Goal: Task Accomplishment & Management: Use online tool/utility

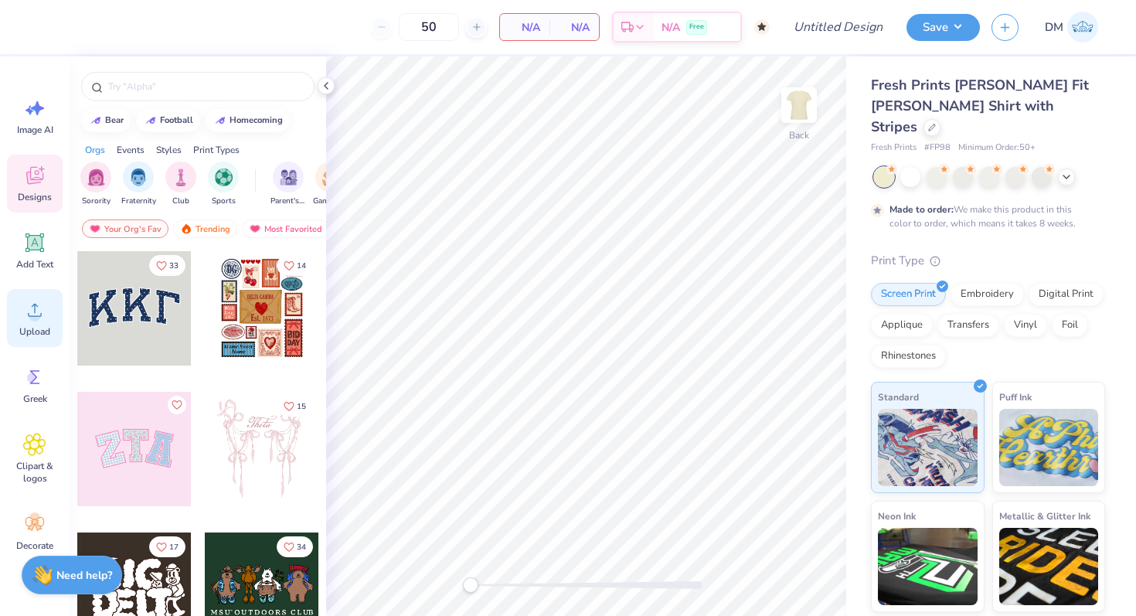
click at [40, 324] on div "Upload" at bounding box center [35, 318] width 56 height 58
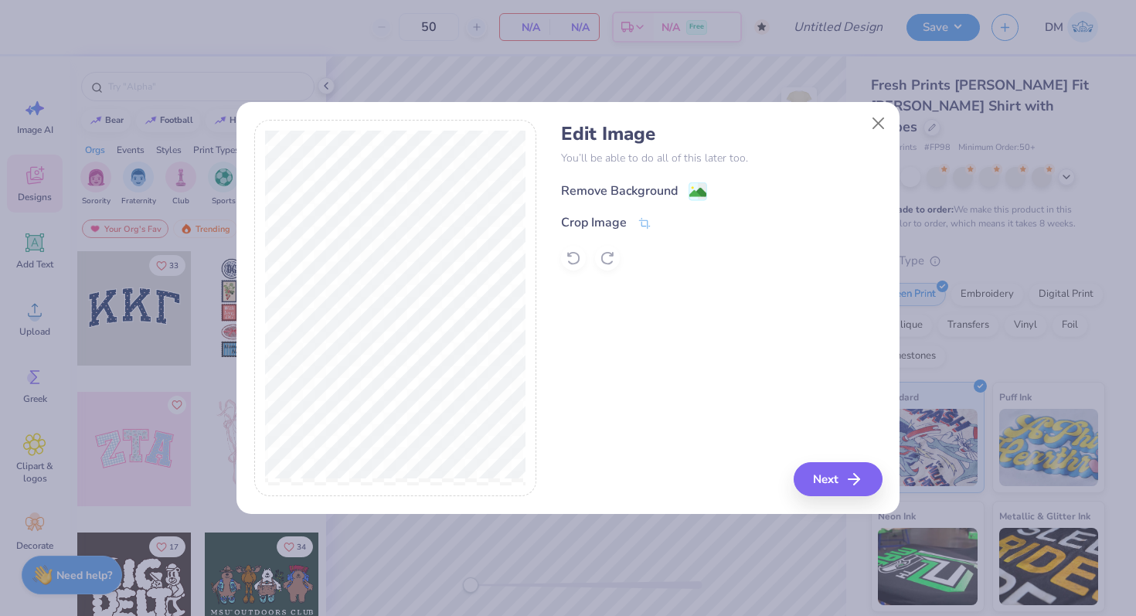
click at [647, 186] on div "Remove Background" at bounding box center [619, 191] width 117 height 19
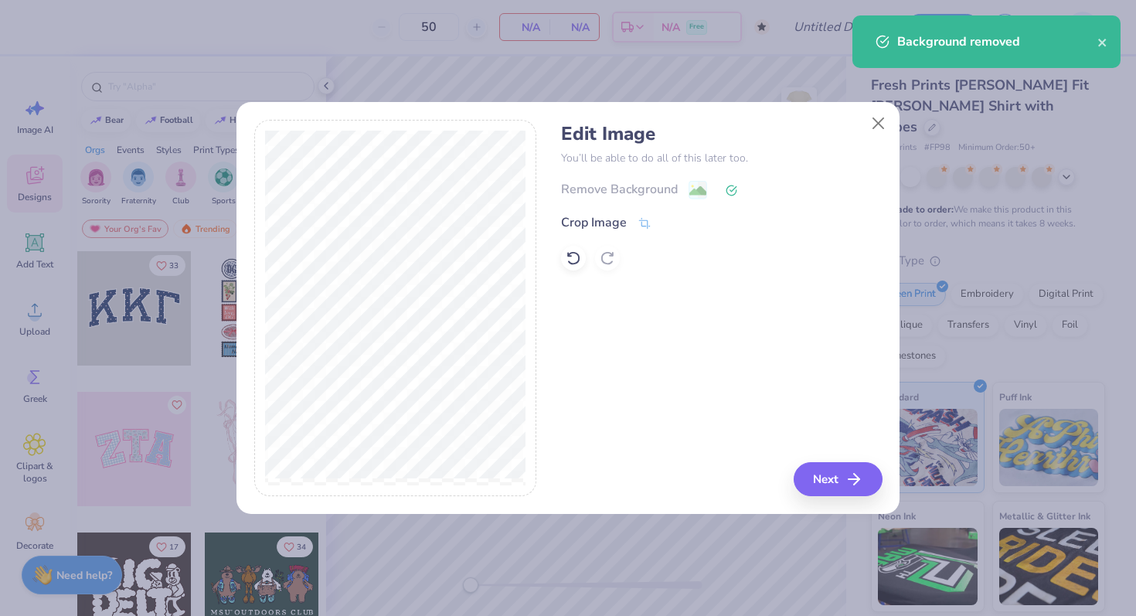
click at [639, 186] on div "Remove Background" at bounding box center [721, 189] width 321 height 19
click at [620, 223] on div "Crop Image" at bounding box center [594, 224] width 66 height 19
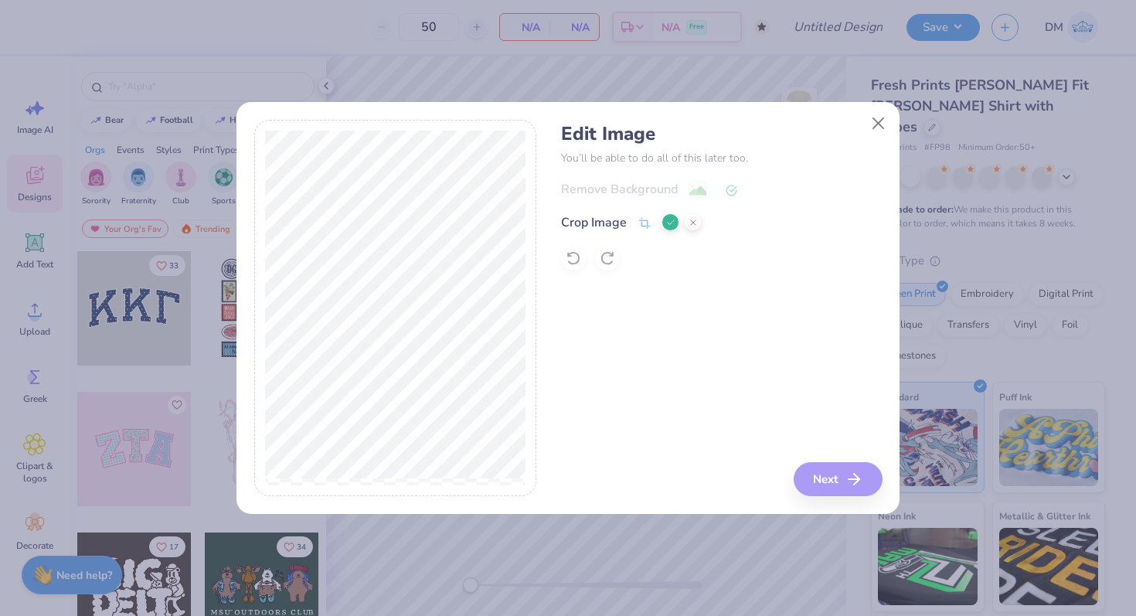
click at [669, 219] on icon at bounding box center [670, 222] width 9 height 9
click at [688, 183] on icon at bounding box center [697, 191] width 19 height 19
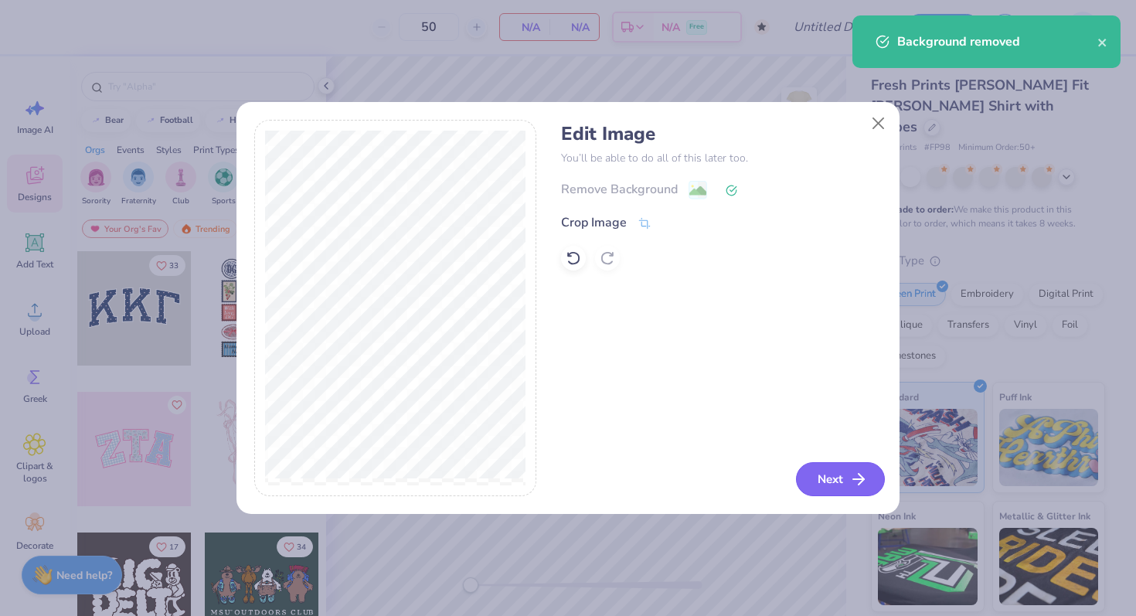
click at [834, 474] on button "Next" at bounding box center [840, 479] width 89 height 34
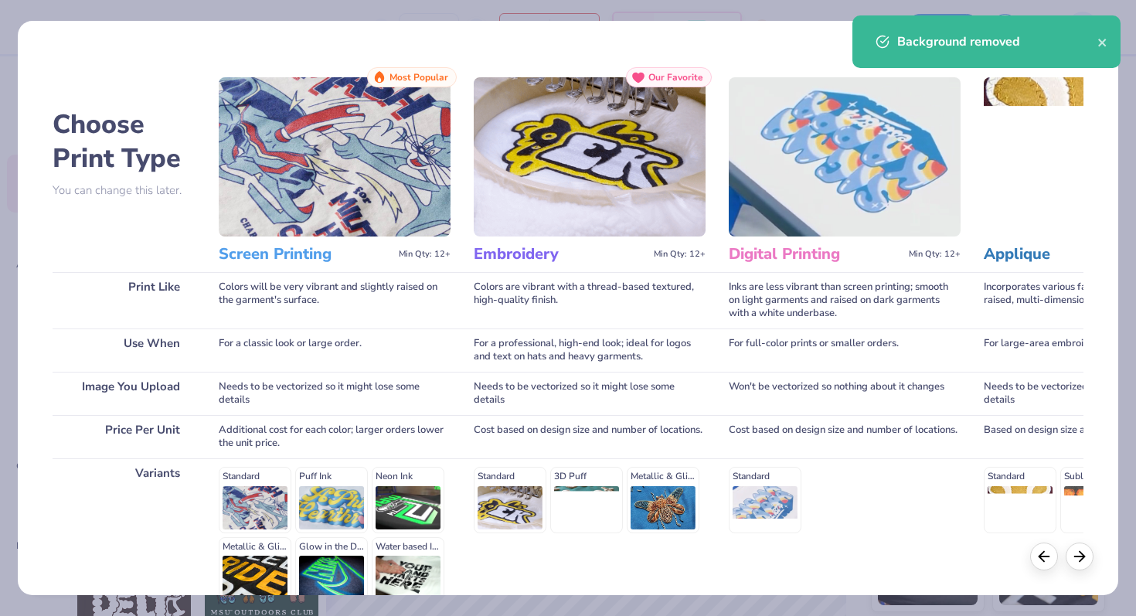
scroll to position [155, 0]
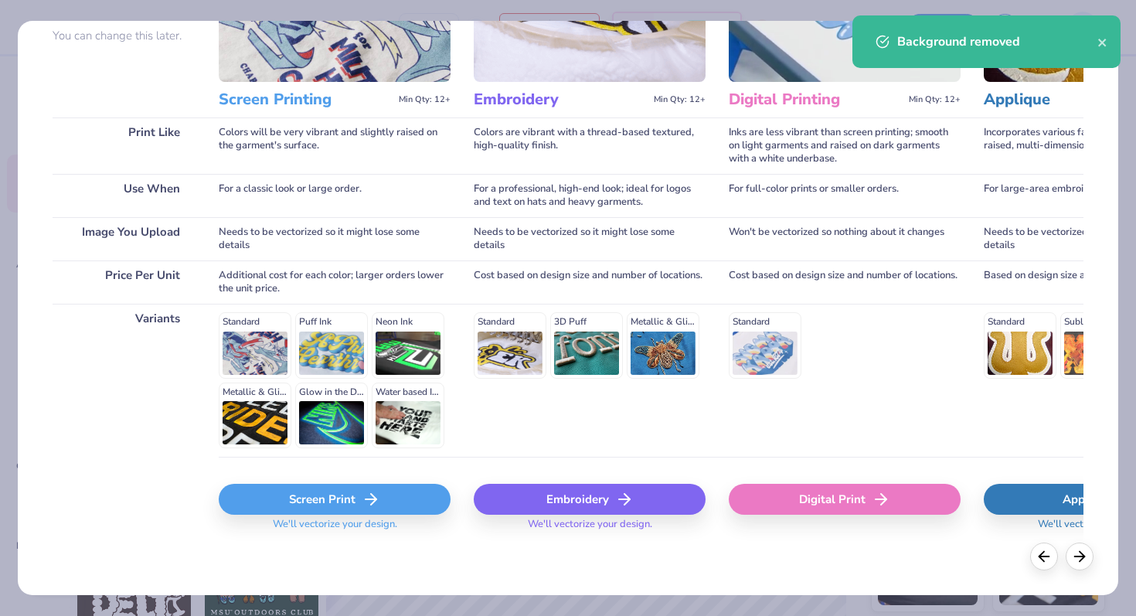
click at [321, 498] on div "Screen Print" at bounding box center [335, 499] width 232 height 31
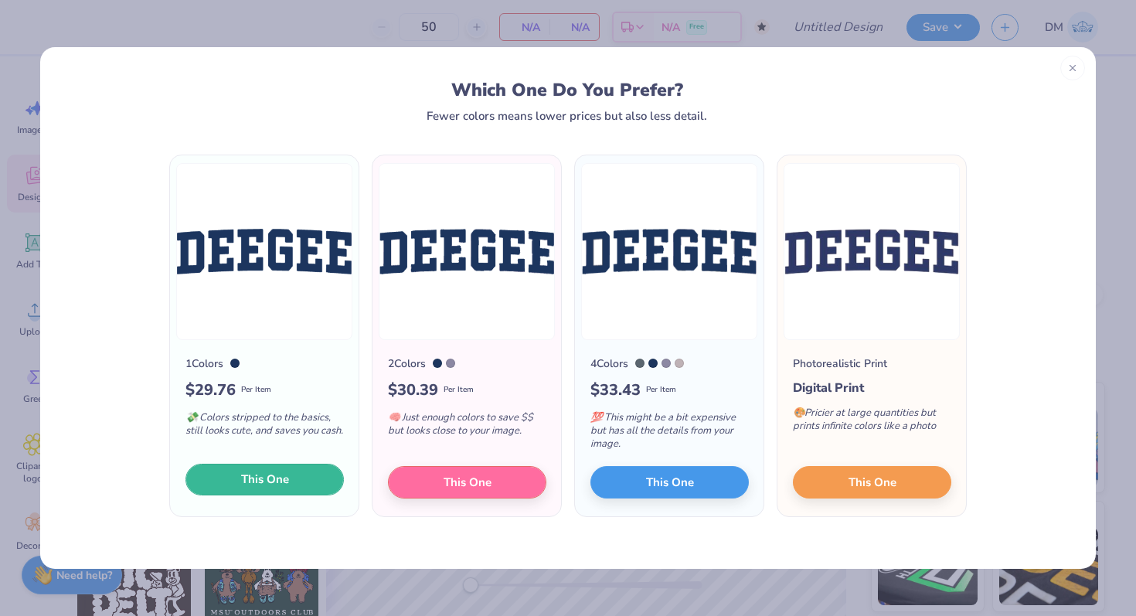
click at [271, 480] on span "This One" at bounding box center [265, 480] width 48 height 18
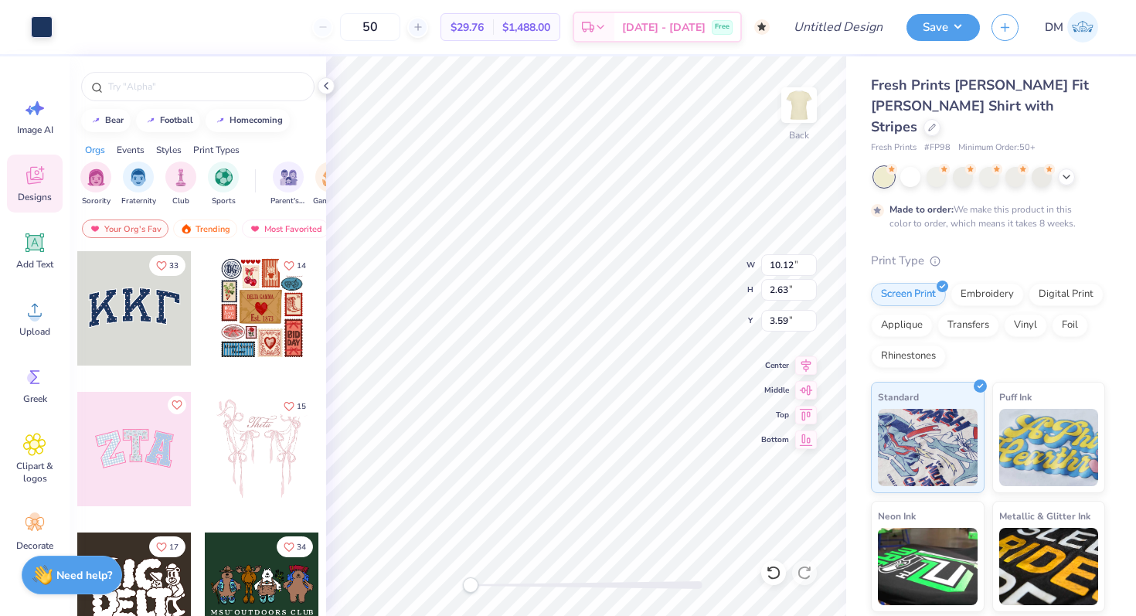
type input "10.06"
type input "2.61"
click at [767, 571] on icon at bounding box center [773, 572] width 15 height 15
type input "10.12"
type input "2.63"
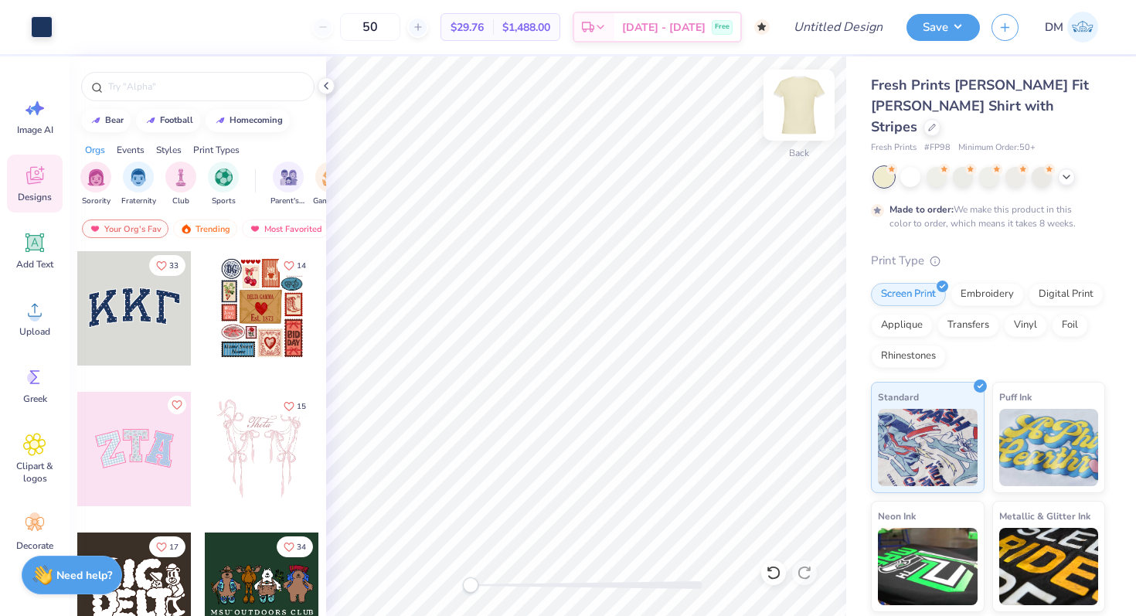
click at [797, 110] on img at bounding box center [799, 105] width 62 height 62
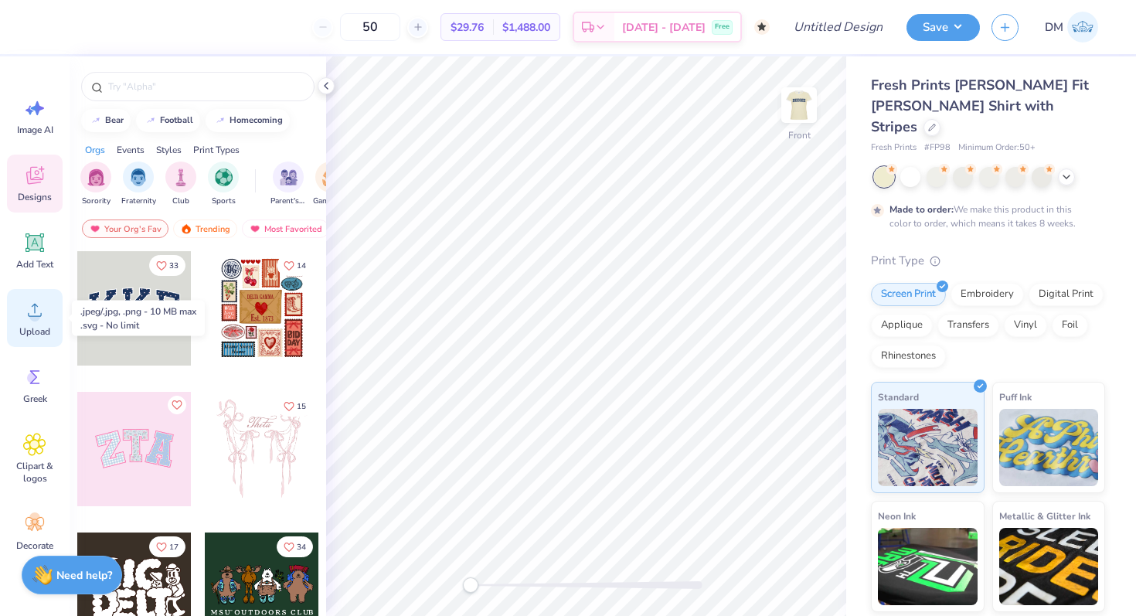
click at [31, 321] on div "Upload" at bounding box center [35, 318] width 56 height 58
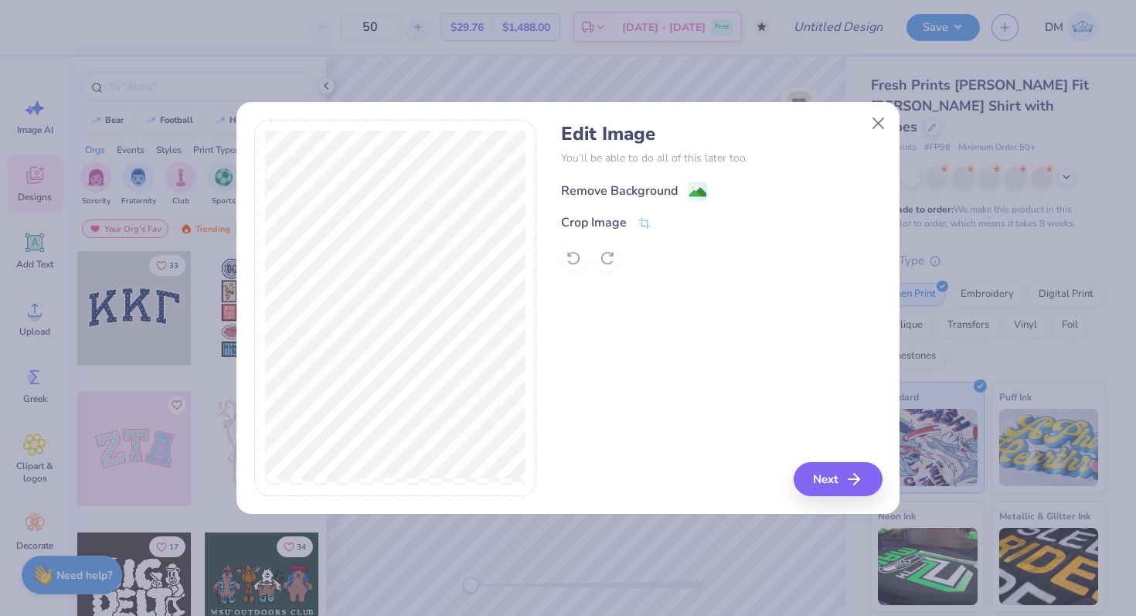
click at [619, 187] on div "Remove Background" at bounding box center [619, 191] width 117 height 19
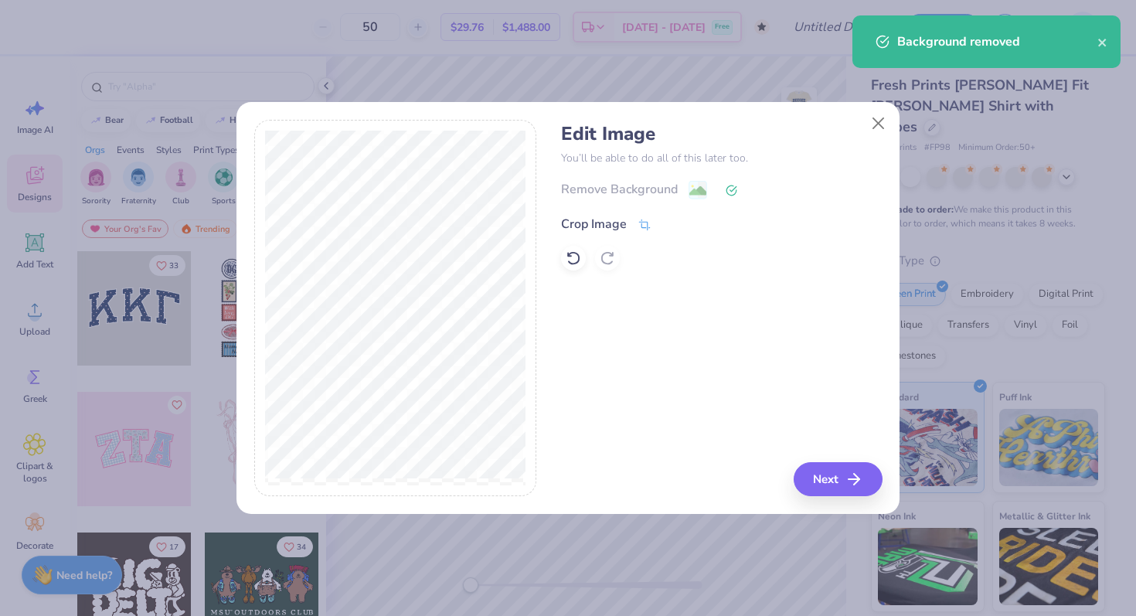
click at [629, 226] on div "Crop Image" at bounding box center [606, 224] width 90 height 19
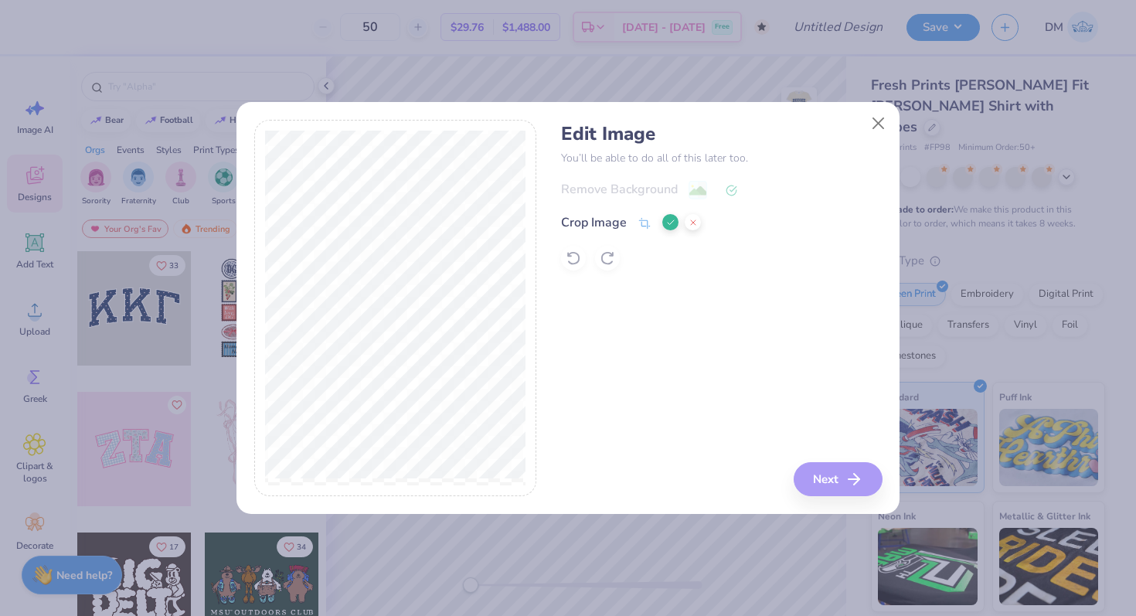
click at [668, 223] on icon at bounding box center [670, 222] width 9 height 9
click at [651, 180] on div "Remove Background" at bounding box center [721, 189] width 321 height 19
click at [653, 190] on div "Remove Background" at bounding box center [619, 191] width 117 height 19
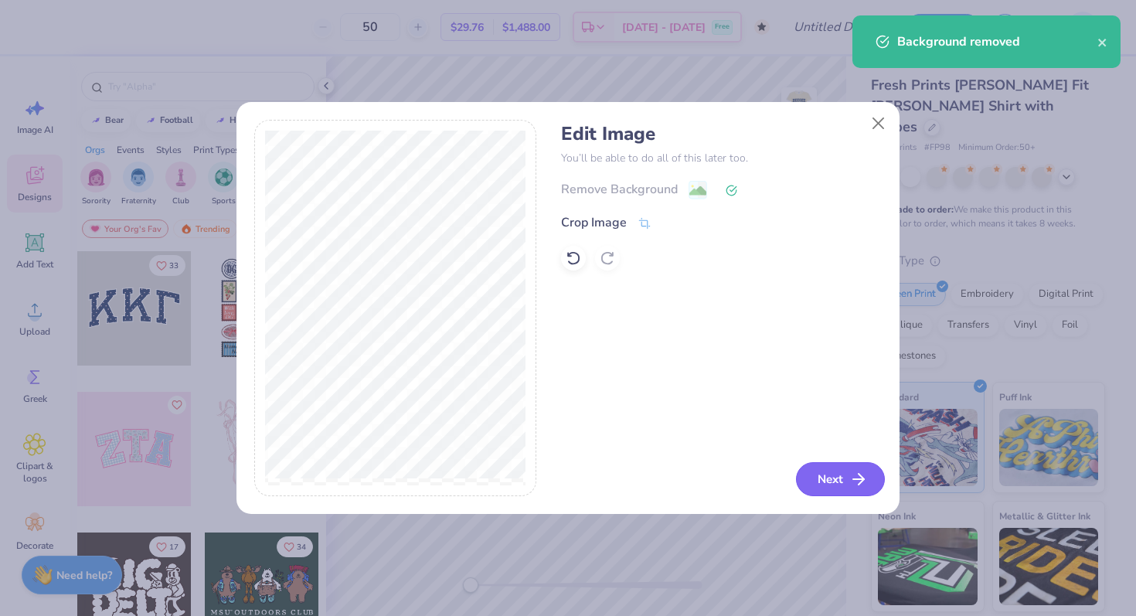
click at [823, 475] on button "Next" at bounding box center [840, 479] width 89 height 34
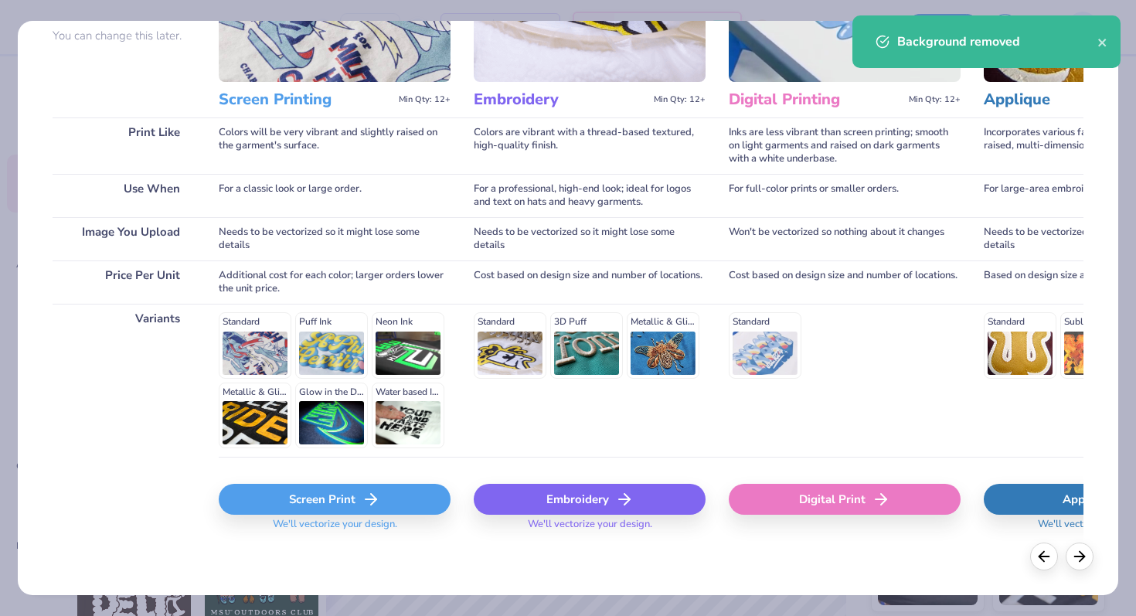
click at [320, 494] on div "Screen Print" at bounding box center [335, 499] width 232 height 31
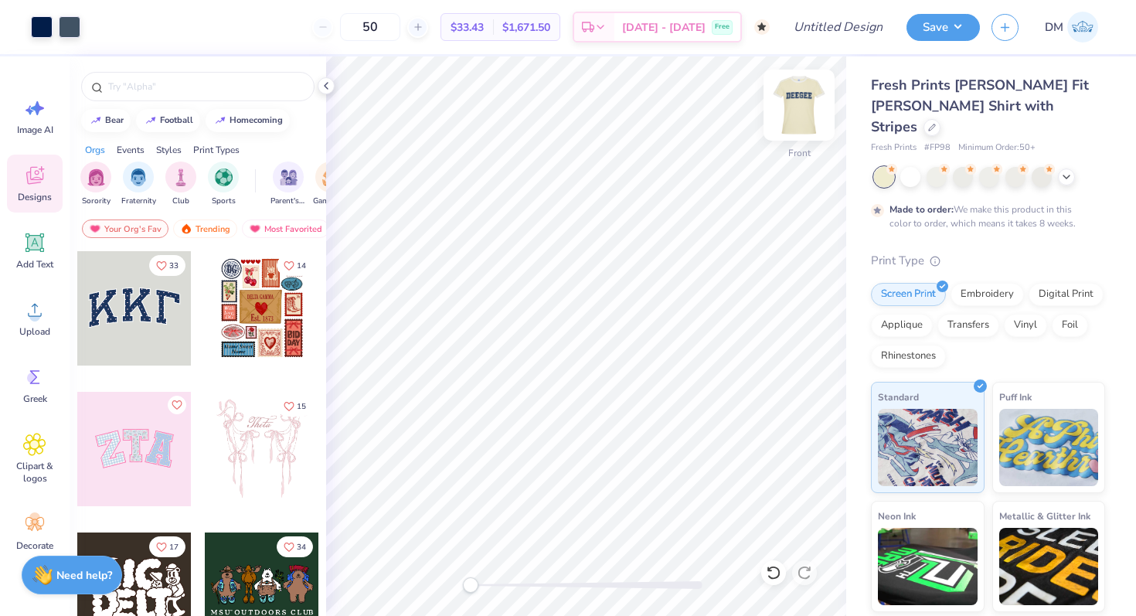
click at [800, 106] on img at bounding box center [799, 105] width 62 height 62
click at [40, 26] on div at bounding box center [42, 26] width 22 height 22
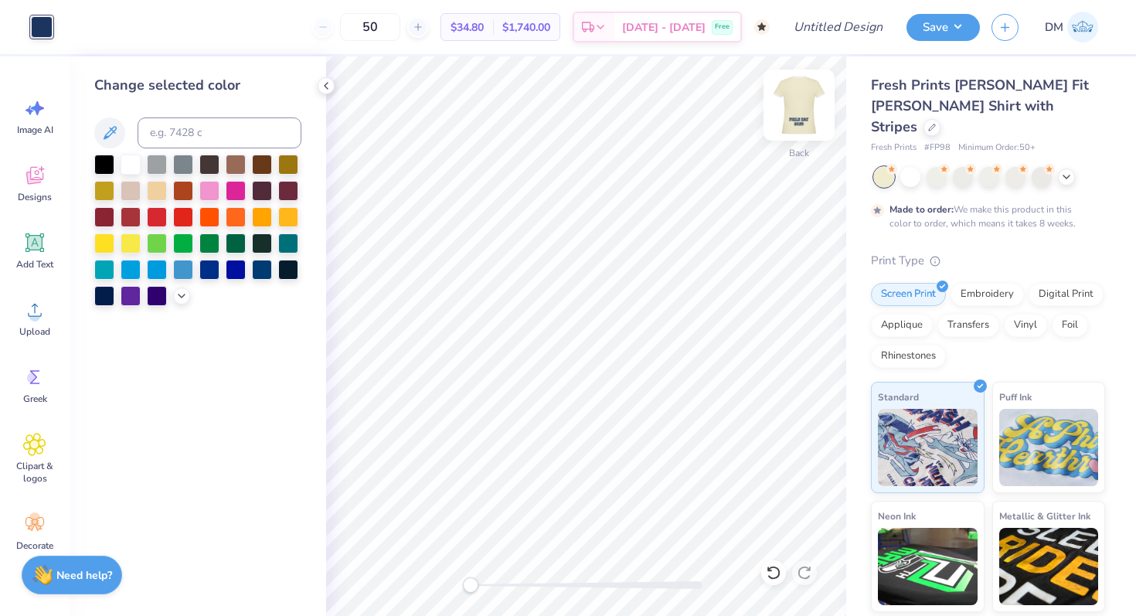
click at [799, 98] on img at bounding box center [799, 105] width 62 height 62
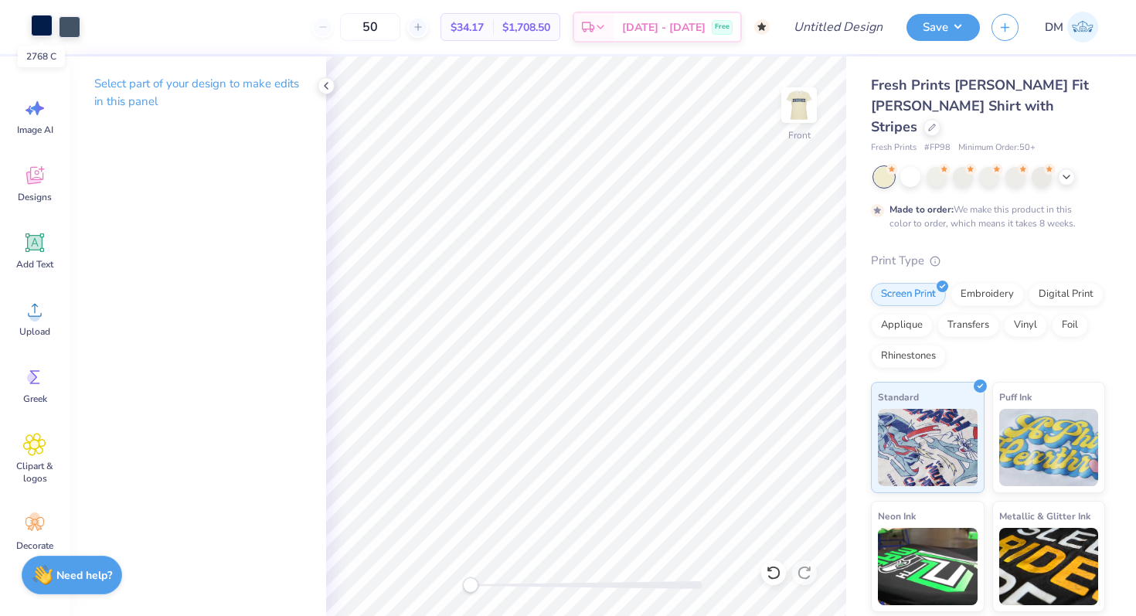
click at [39, 25] on div at bounding box center [42, 26] width 22 height 22
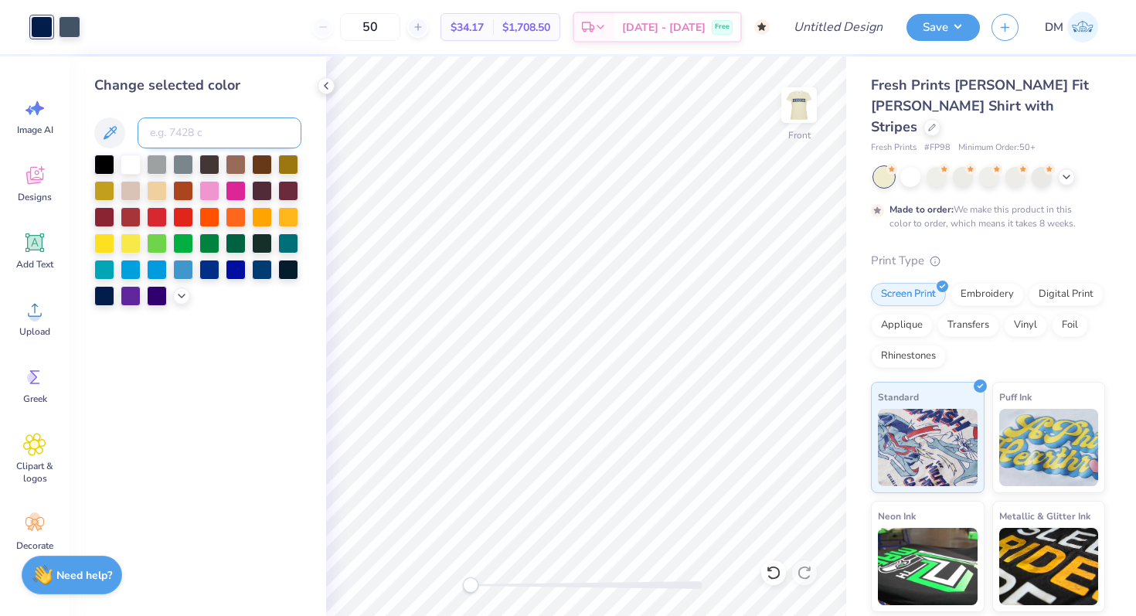
click at [182, 131] on input at bounding box center [220, 132] width 164 height 31
type input "534"
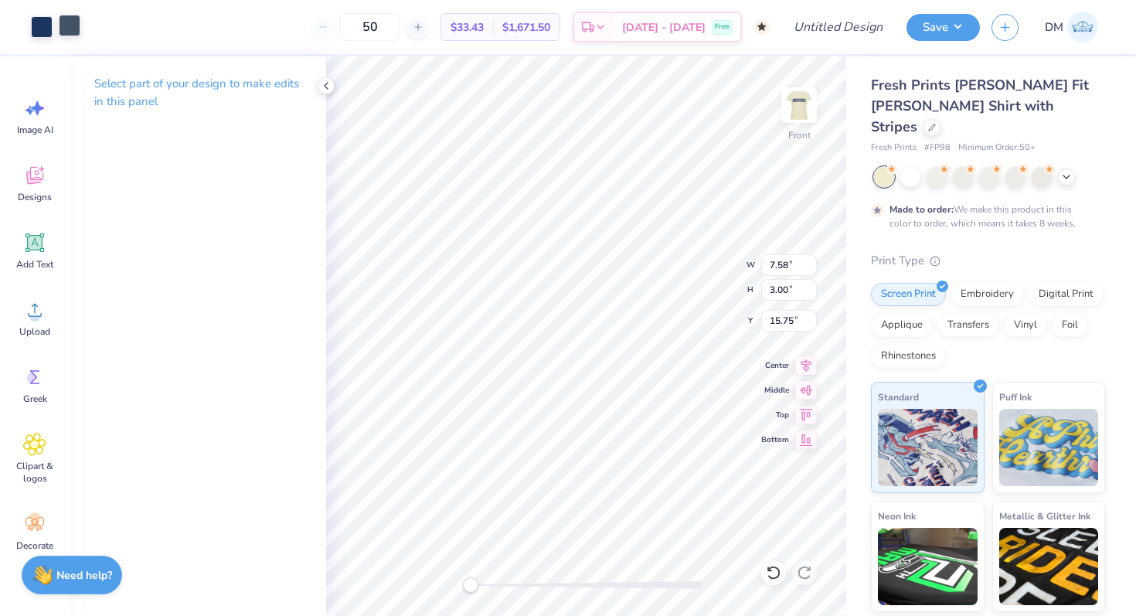
click at [73, 20] on div at bounding box center [70, 26] width 22 height 22
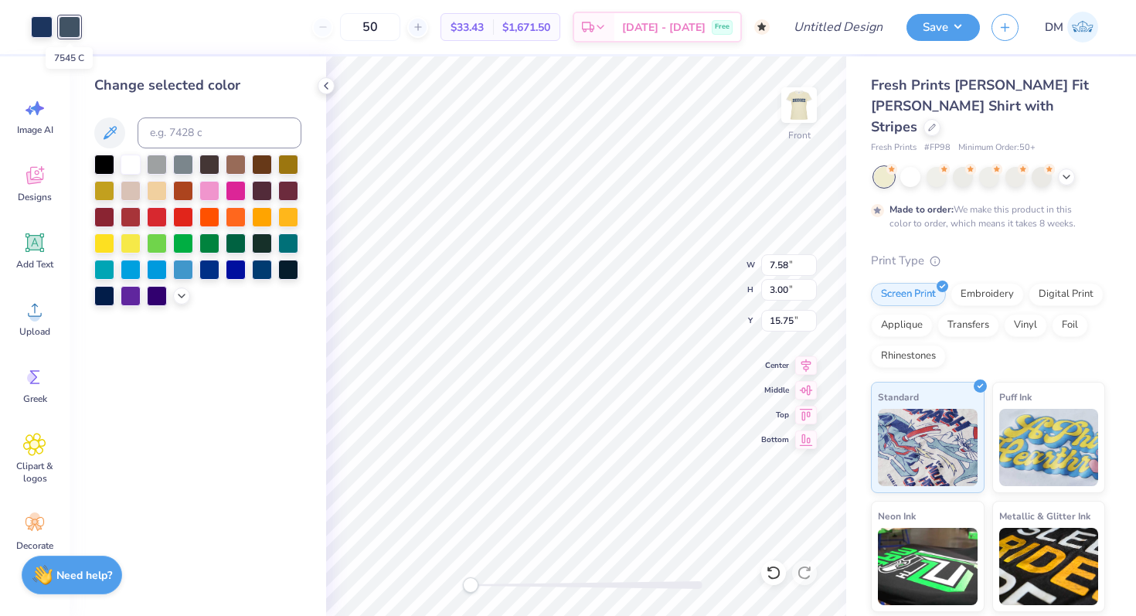
click at [70, 23] on div at bounding box center [70, 27] width 22 height 22
click at [172, 138] on input at bounding box center [220, 132] width 164 height 31
type input "534"
click at [235, 422] on div "Change selected color" at bounding box center [198, 335] width 257 height 559
click at [329, 82] on icon at bounding box center [326, 86] width 12 height 12
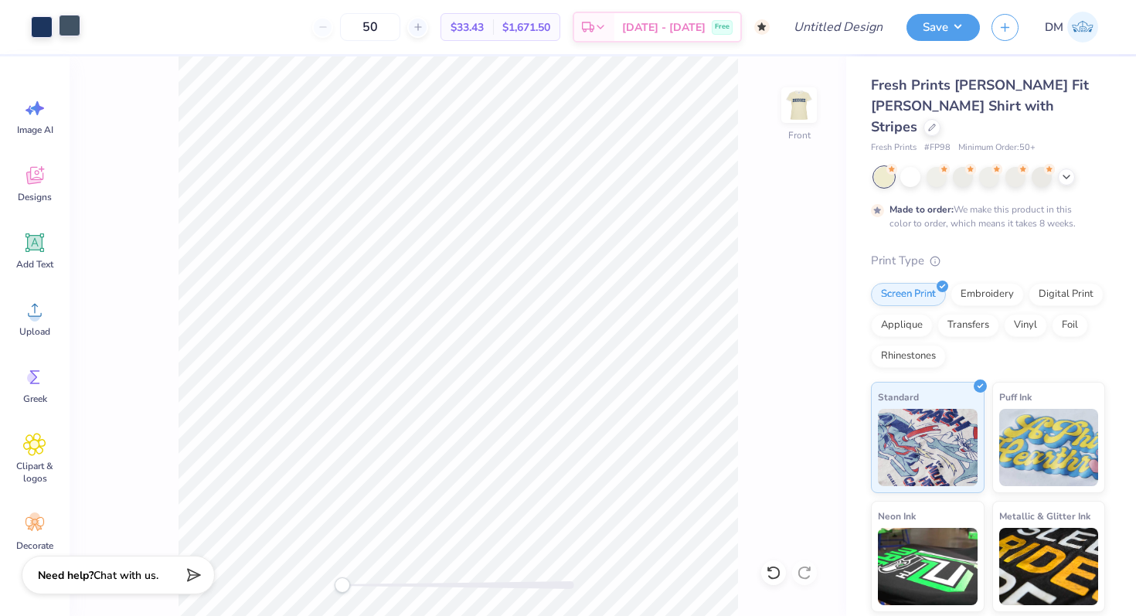
click at [76, 22] on div at bounding box center [70, 26] width 22 height 22
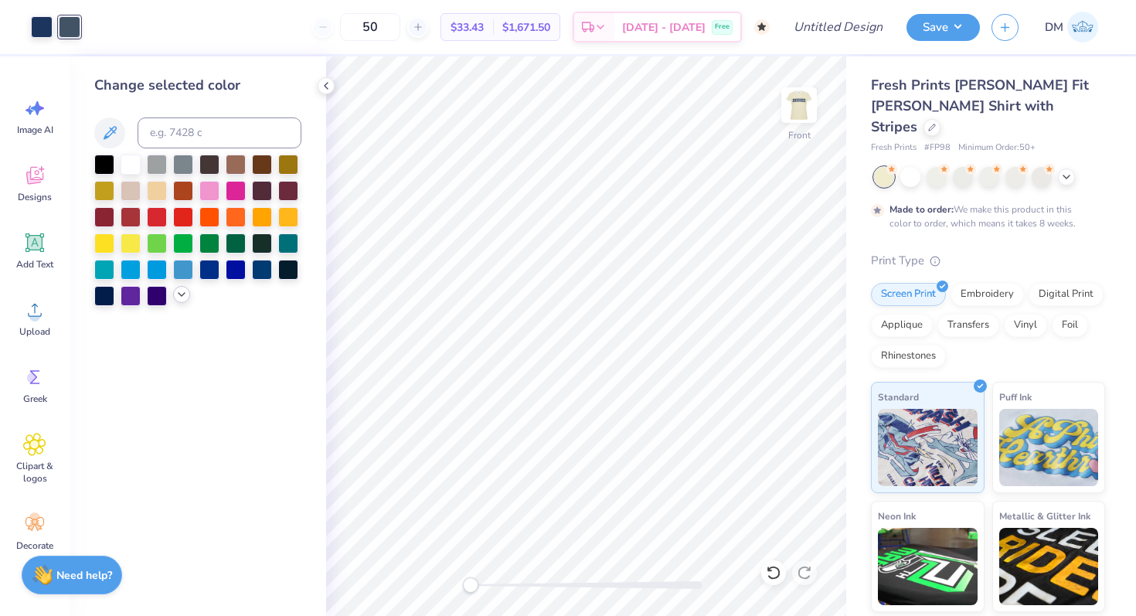
click at [178, 297] on icon at bounding box center [181, 294] width 12 height 12
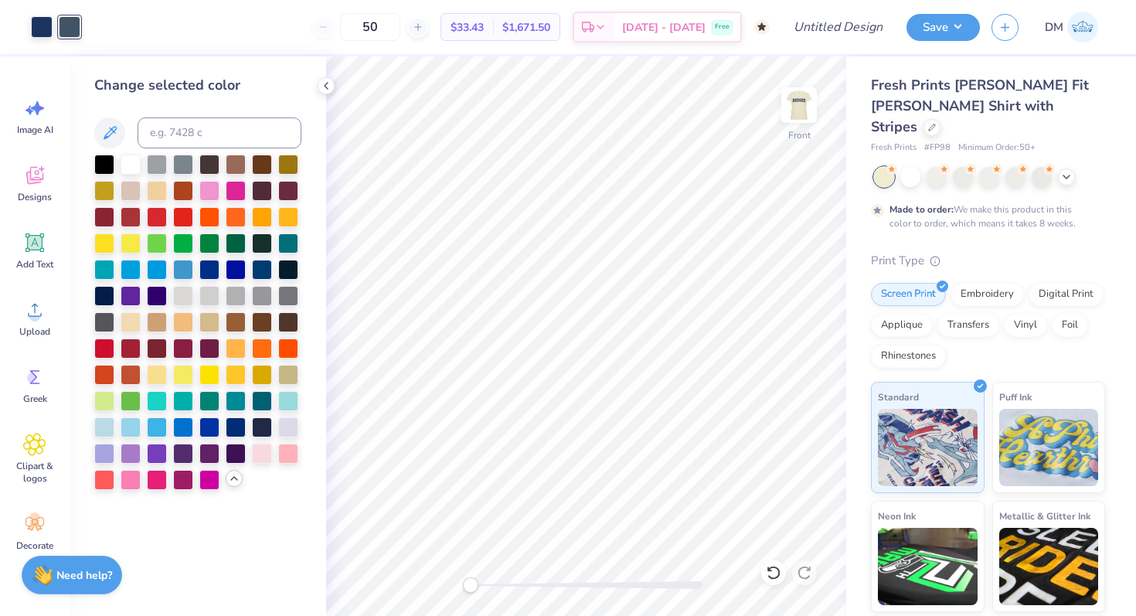
click at [236, 481] on icon at bounding box center [234, 478] width 12 height 12
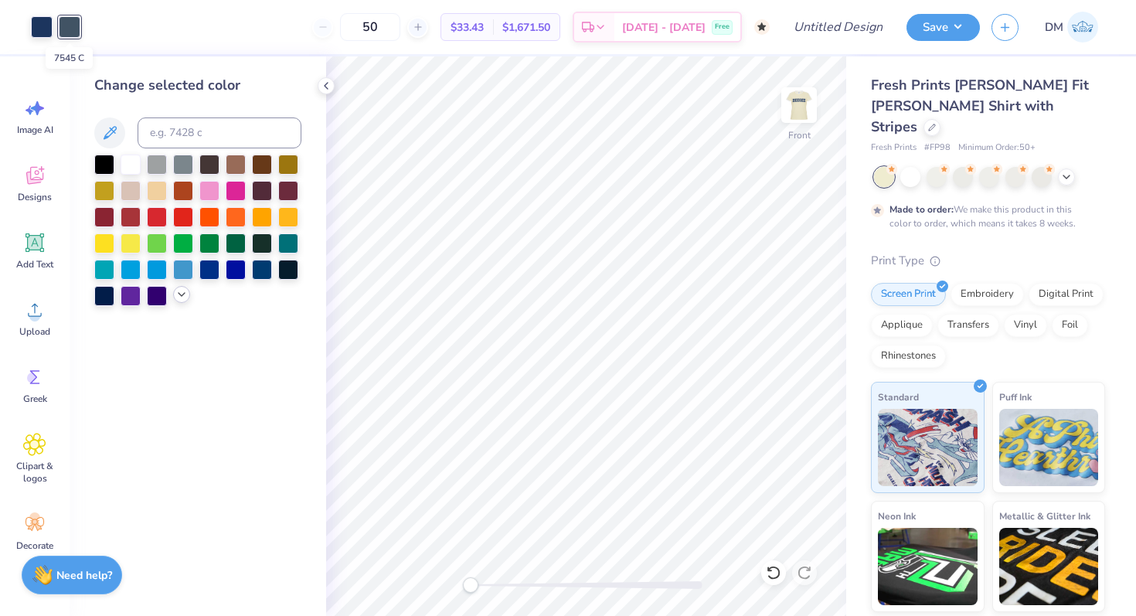
click at [68, 23] on div at bounding box center [70, 27] width 22 height 22
click at [326, 87] on polyline at bounding box center [326, 86] width 3 height 6
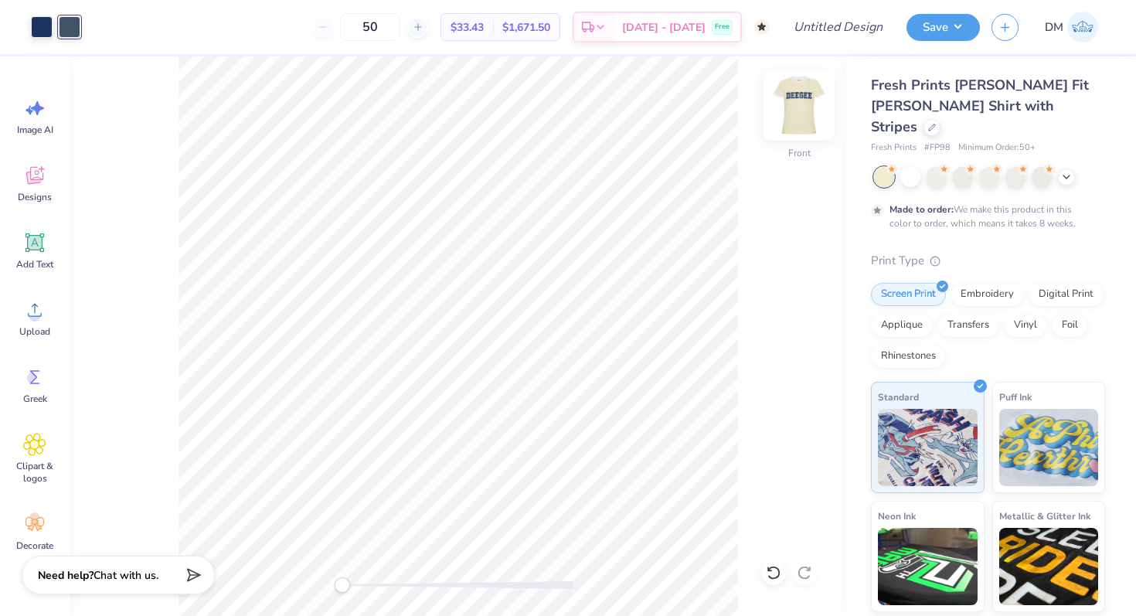
click at [801, 107] on img at bounding box center [799, 105] width 62 height 62
click at [803, 104] on img at bounding box center [799, 105] width 62 height 62
click at [801, 111] on img at bounding box center [799, 105] width 62 height 62
click at [745, 368] on div "Back" at bounding box center [458, 335] width 777 height 559
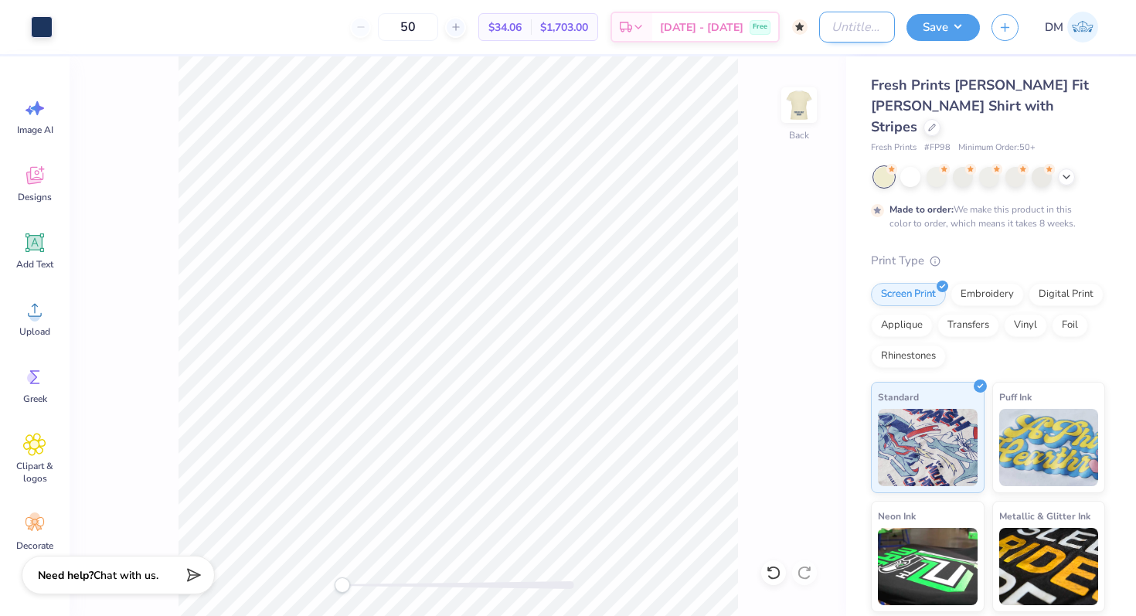
click at [859, 33] on input "Design Title" at bounding box center [857, 27] width 76 height 31
type input "DG [DATE] Fall '25"
click at [913, 70] on div "Fresh Prints [PERSON_NAME] Fit [PERSON_NAME] Shirt with Stripes Fresh Prints # …" at bounding box center [991, 393] width 290 height 675
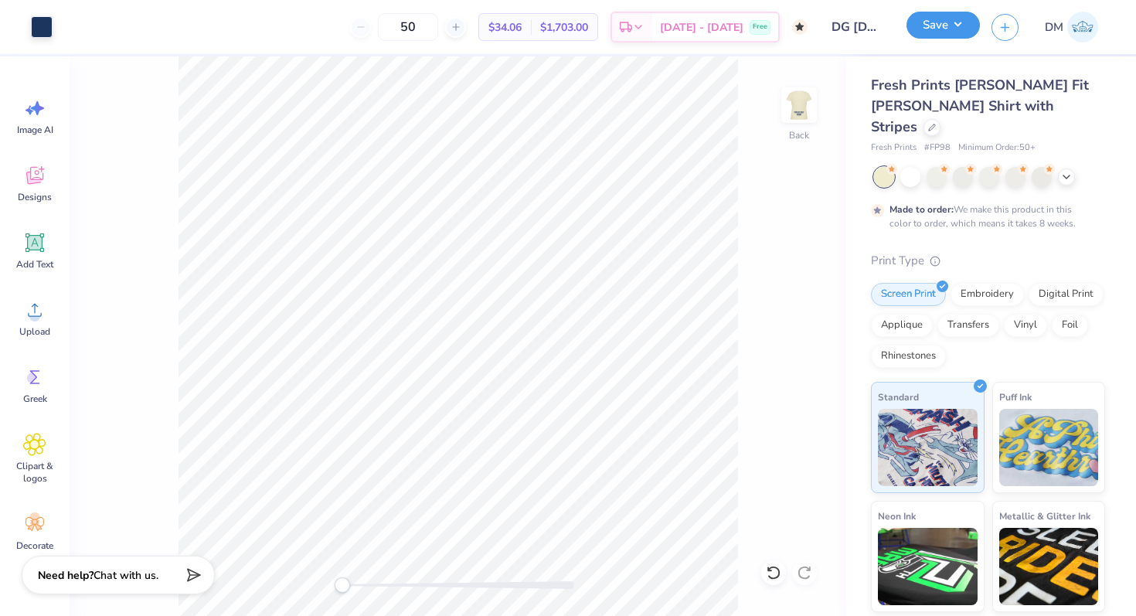
click at [962, 25] on button "Save" at bounding box center [942, 25] width 73 height 27
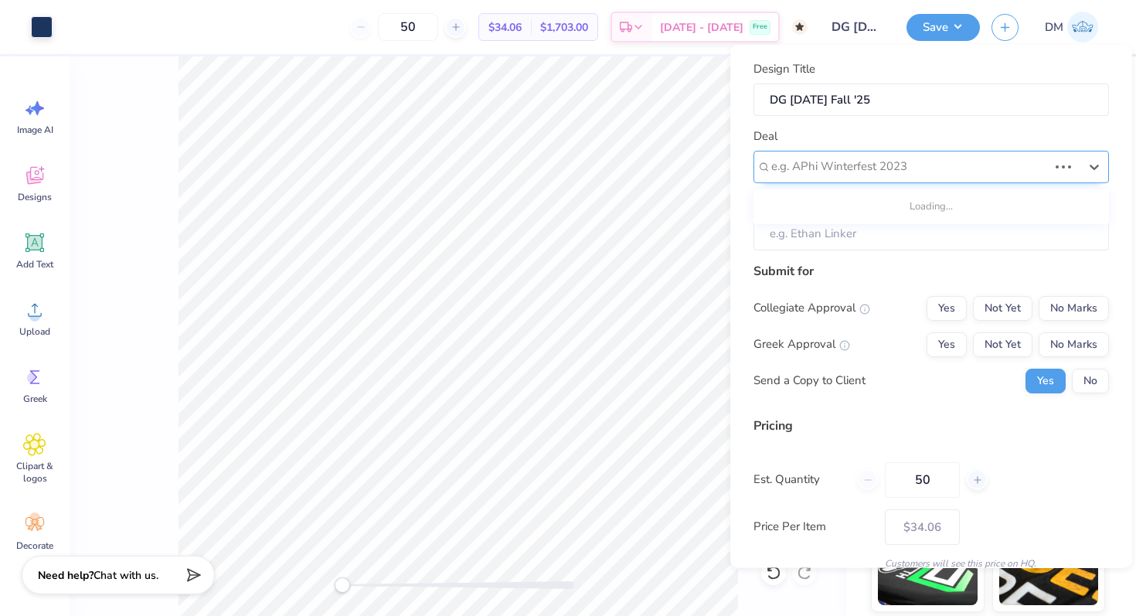
click at [885, 164] on div at bounding box center [909, 166] width 277 height 21
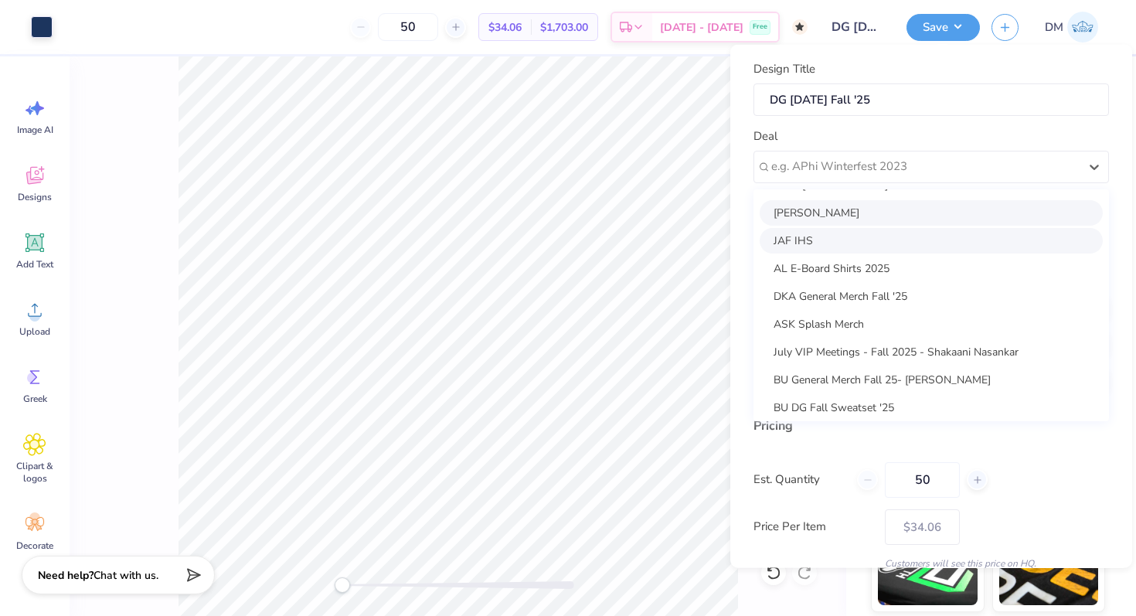
scroll to position [29, 0]
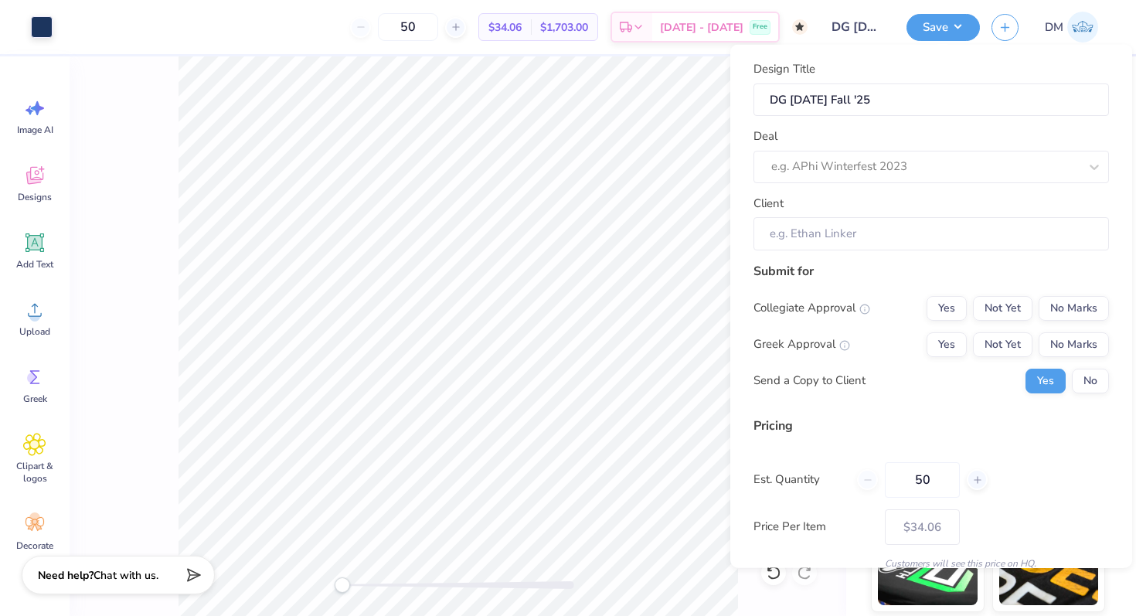
click at [848, 60] on div "Design Title DG [DATE] Fall '25" at bounding box center [930, 88] width 355 height 56
click at [839, 161] on div at bounding box center [925, 166] width 308 height 21
click at [837, 169] on div at bounding box center [925, 166] width 308 height 21
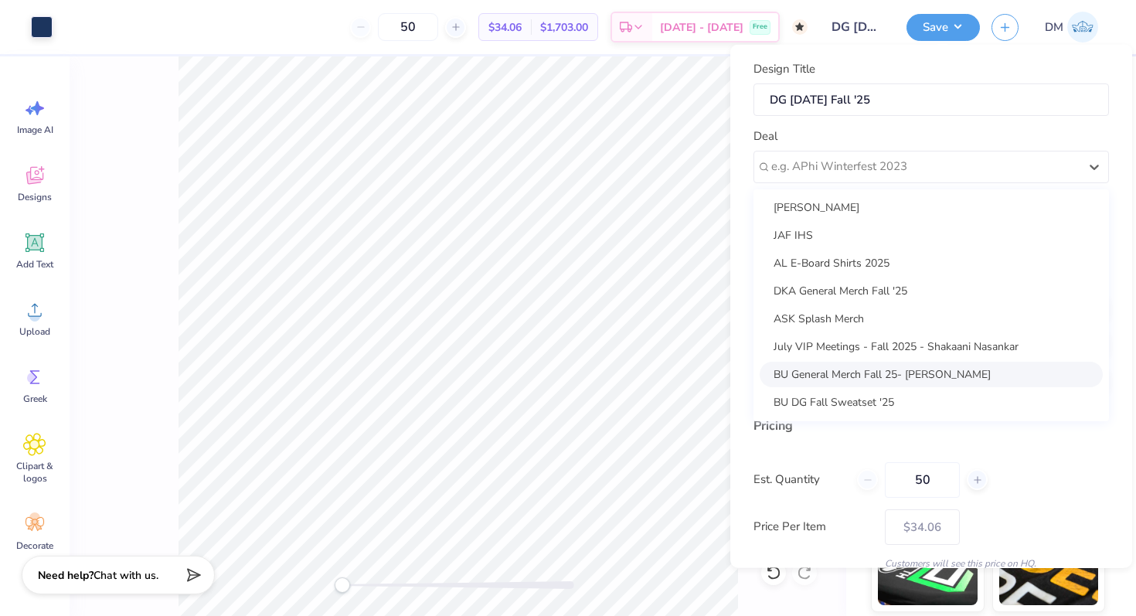
scroll to position [0, 0]
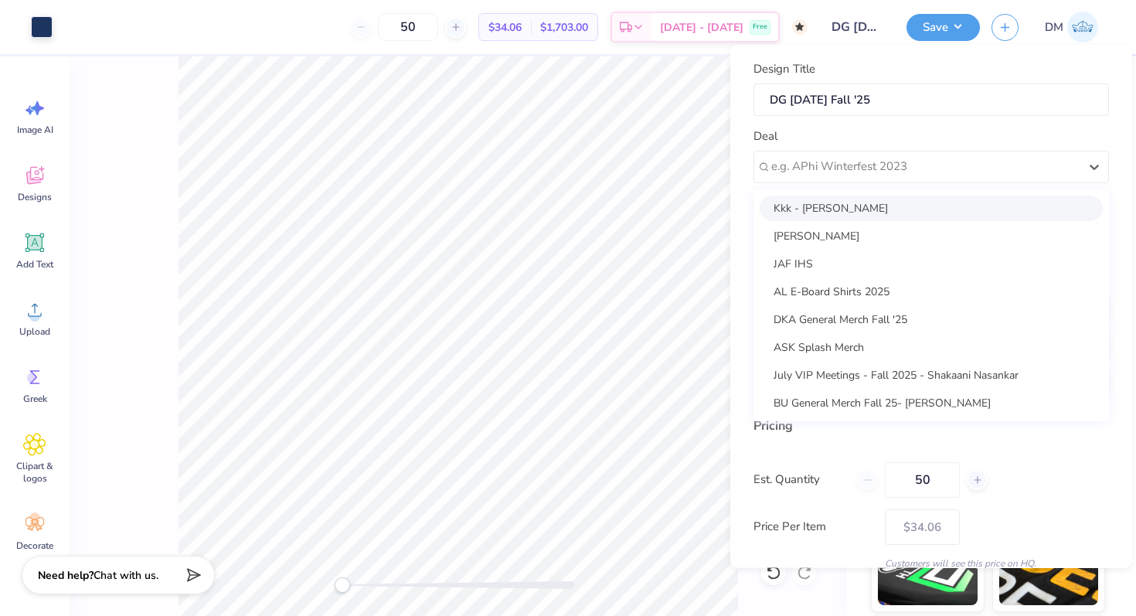
click at [743, 213] on div "Design Title DG [DATE] Fall '25 Deal option Kkk - [PERSON_NAME] focused, 1 of 9…" at bounding box center [931, 306] width 402 height 523
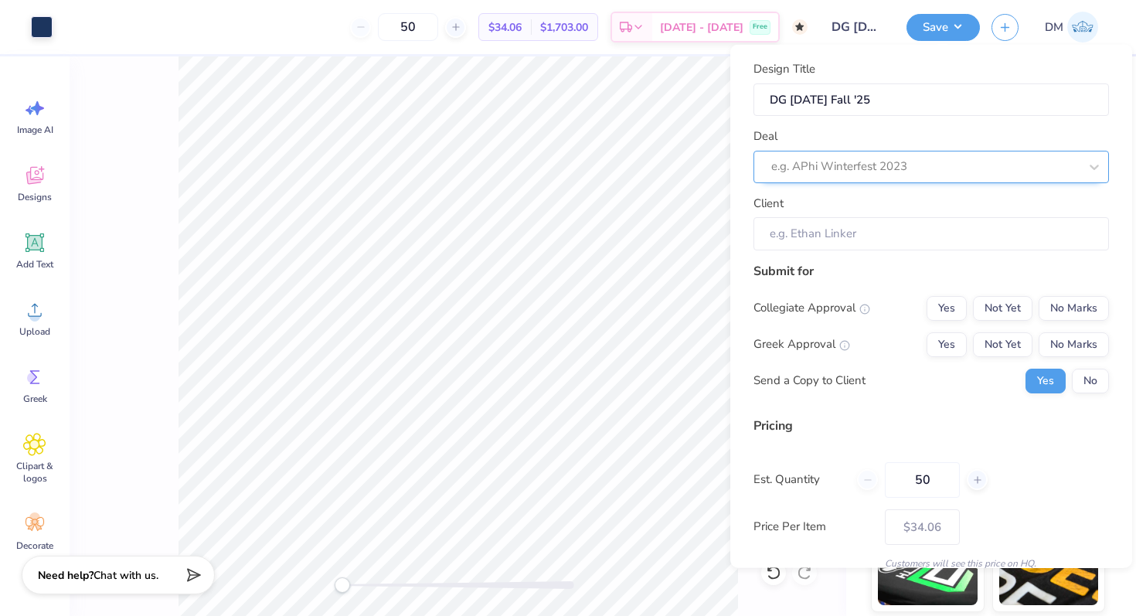
click at [829, 166] on div at bounding box center [925, 166] width 308 height 21
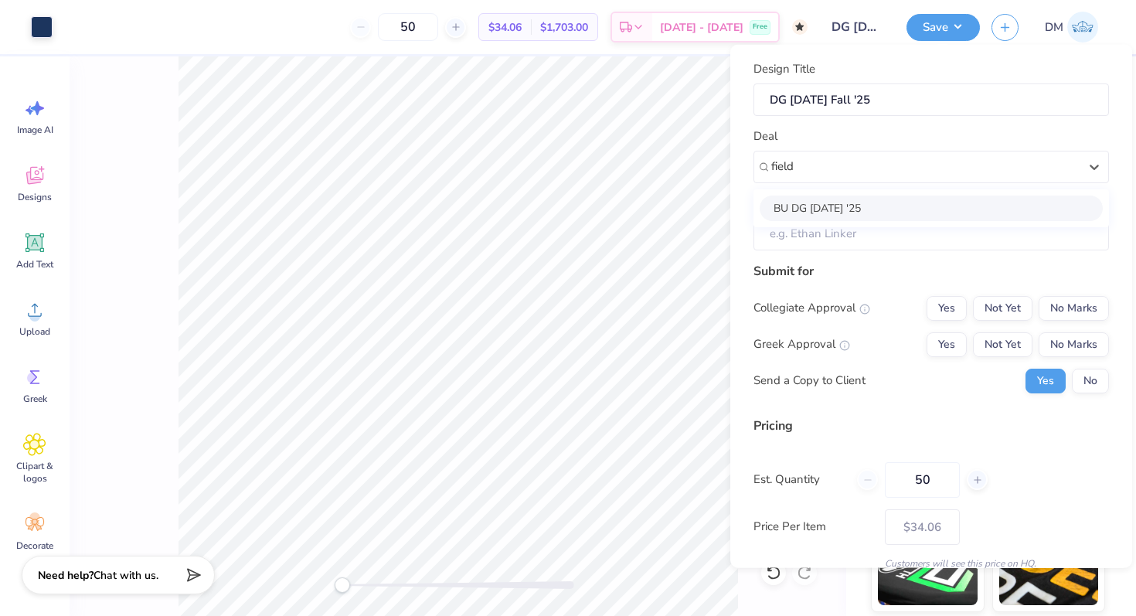
click at [858, 211] on div "BU DG [DATE] '25" at bounding box center [931, 207] width 343 height 25
type input "field"
type input "[PERSON_NAME]"
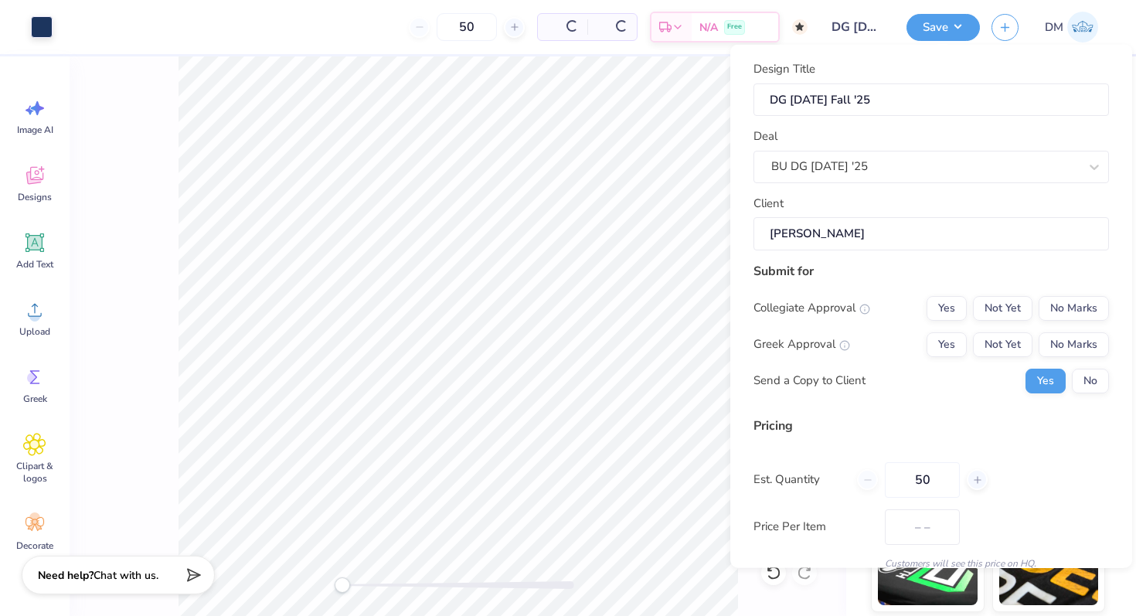
type input "$47.54"
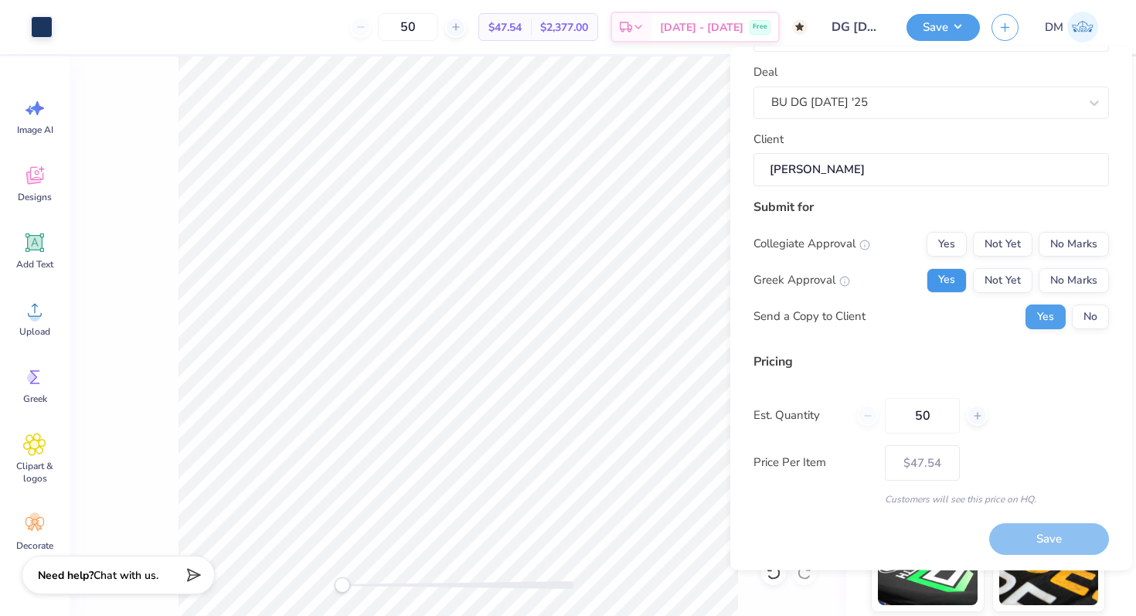
click at [950, 277] on button "Yes" at bounding box center [946, 280] width 40 height 25
click at [1004, 238] on button "Not Yet" at bounding box center [1002, 244] width 59 height 25
click at [940, 410] on input "50" at bounding box center [922, 416] width 75 height 36
type input "5"
type input "100"
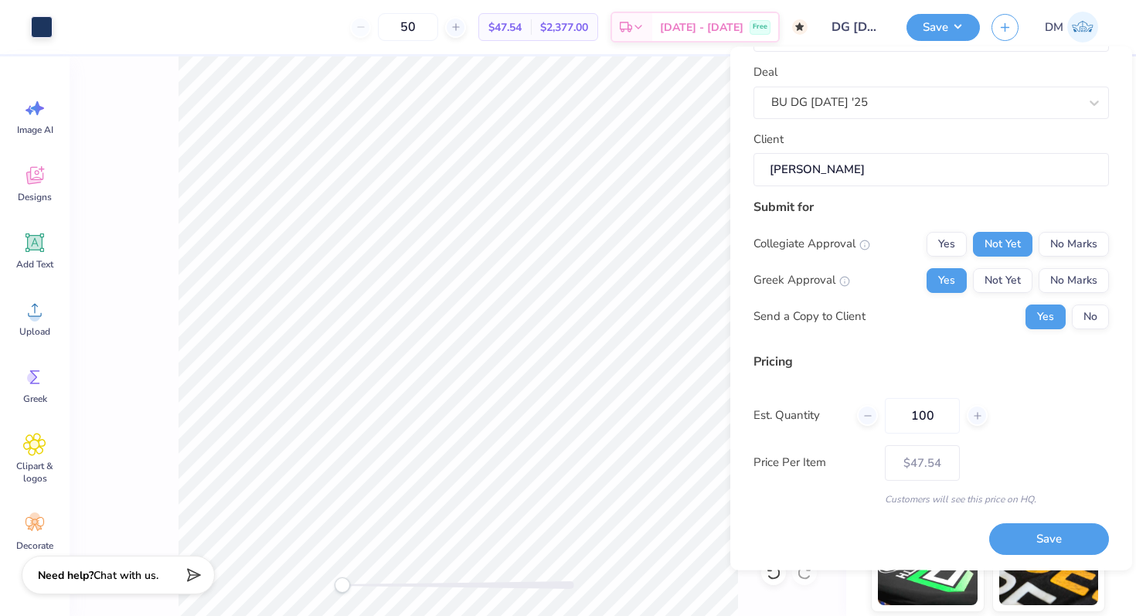
type input "100"
type input "$43.97"
type input "100"
click at [924, 355] on div "Pricing" at bounding box center [930, 361] width 355 height 19
click at [1043, 532] on button "Save" at bounding box center [1049, 540] width 120 height 32
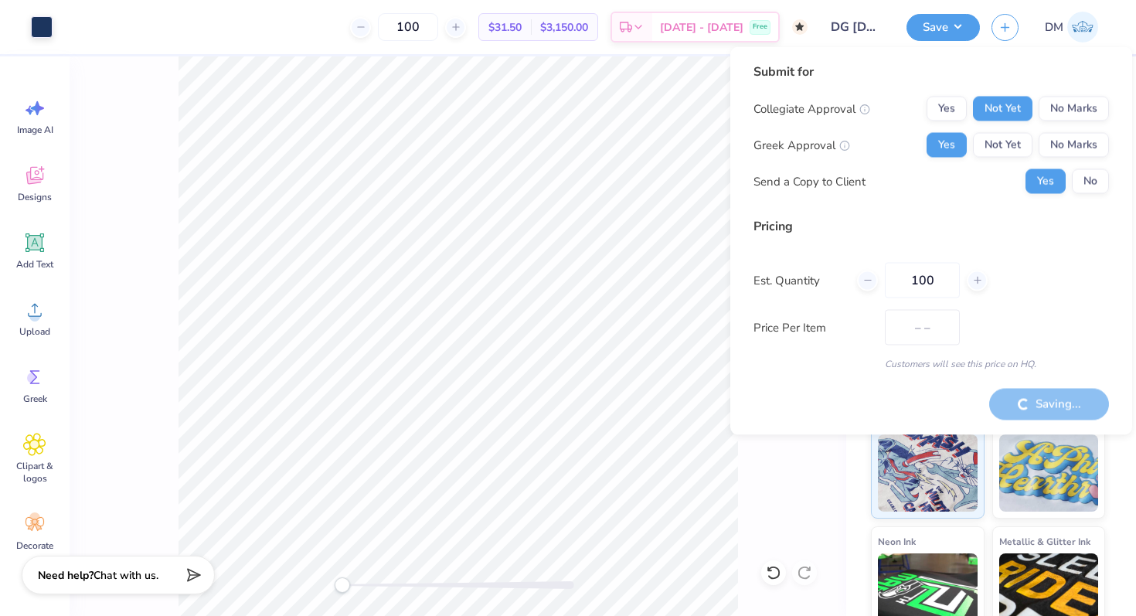
type input "$43.97"
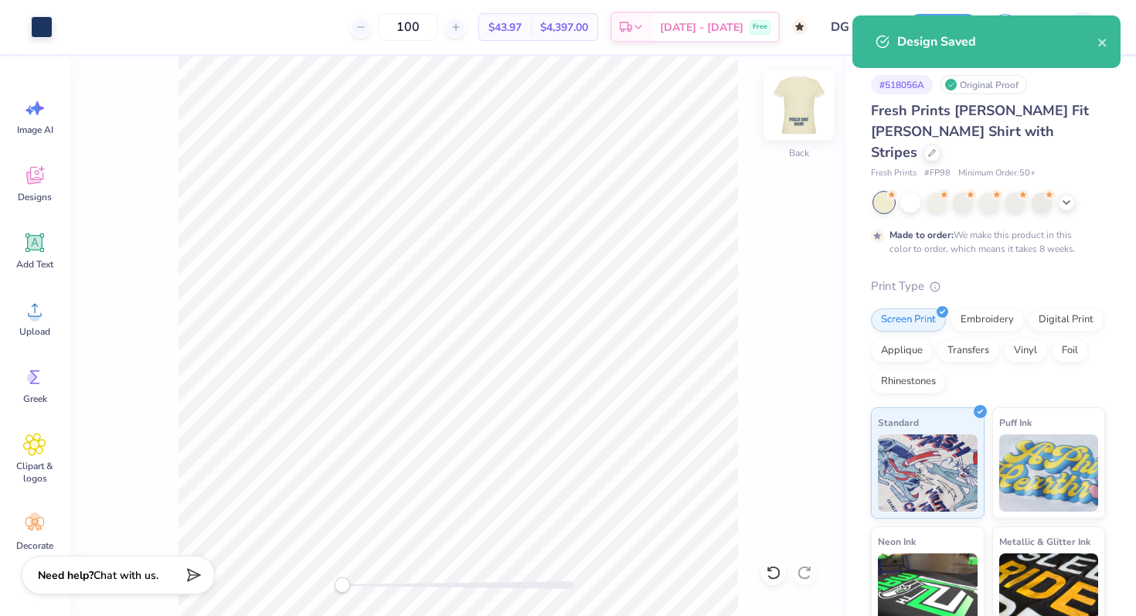
click at [800, 104] on img at bounding box center [799, 105] width 62 height 62
